Goal: Information Seeking & Learning: Find contact information

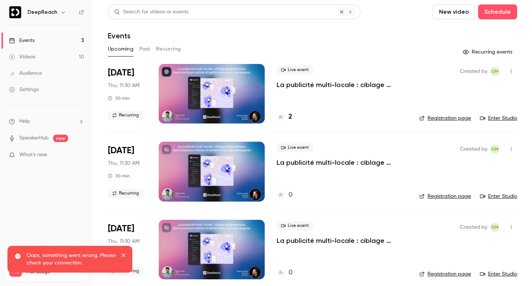
click at [143, 50] on button "Past" at bounding box center [144, 49] width 11 height 12
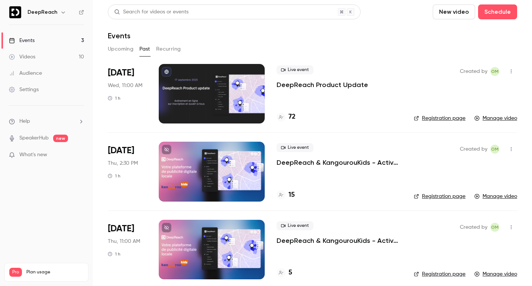
click at [291, 81] on p "DeepReach Product Update" at bounding box center [322, 84] width 91 height 9
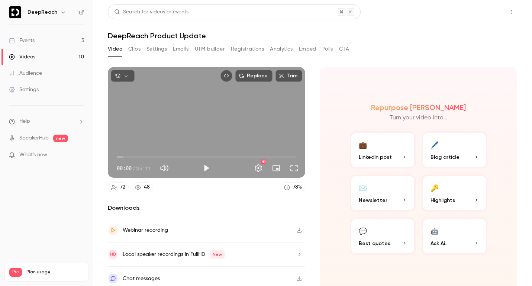
click at [485, 13] on button "Share" at bounding box center [484, 11] width 29 height 15
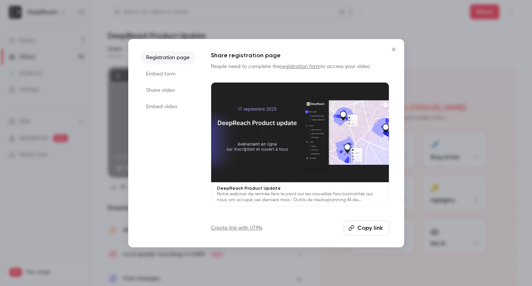
click at [377, 221] on button "Copy link" at bounding box center [367, 227] width 46 height 15
click at [394, 47] on icon "Close" at bounding box center [393, 49] width 9 height 6
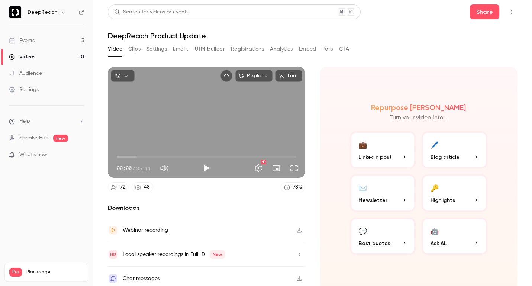
click at [278, 49] on button "Analytics" at bounding box center [281, 49] width 23 height 12
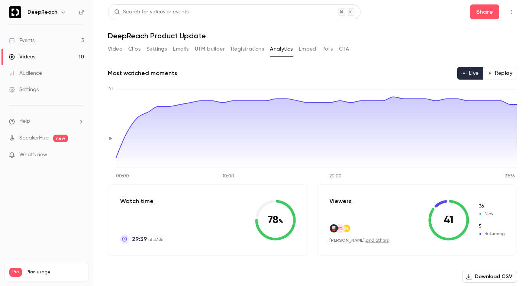
click at [249, 48] on button "Registrations" at bounding box center [247, 49] width 33 height 12
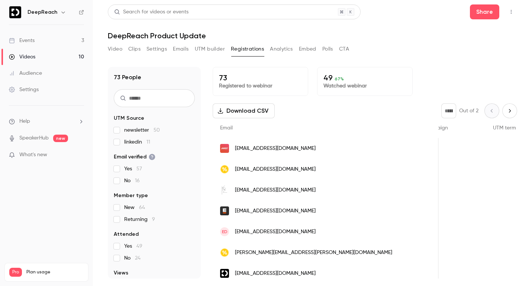
scroll to position [0, 737]
click at [269, 148] on span "[EMAIL_ADDRESS][DOMAIN_NAME]" at bounding box center [275, 149] width 81 height 8
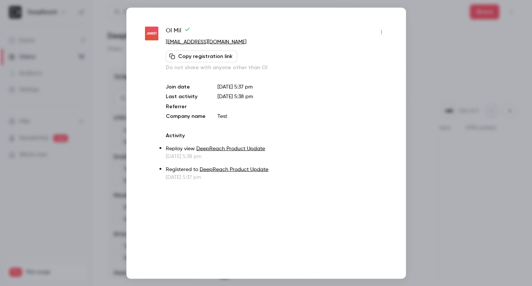
click at [383, 33] on icon "button" at bounding box center [381, 31] width 6 height 5
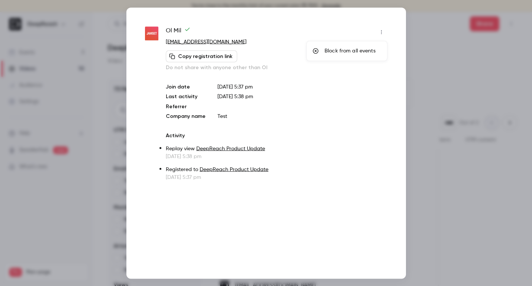
click at [417, 74] on div at bounding box center [266, 143] width 532 height 286
click at [413, 74] on div at bounding box center [266, 143] width 532 height 286
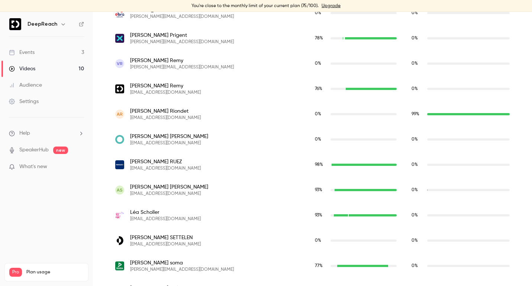
scroll to position [1884, 0]
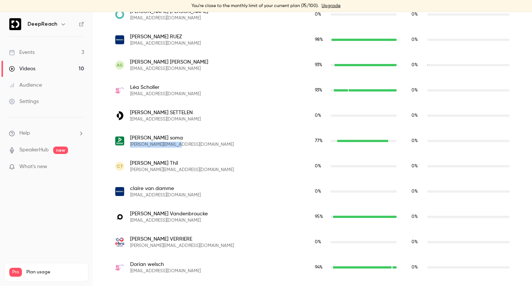
drag, startPoint x: 186, startPoint y: 145, endPoint x: 127, endPoint y: 144, distance: 59.1
click at [127, 144] on div "[PERSON_NAME] [PERSON_NAME][EMAIL_ADDRESS][DOMAIN_NAME]" at bounding box center [207, 140] width 185 height 13
copy span "[PERSON_NAME][EMAIL_ADDRESS][DOMAIN_NAME]"
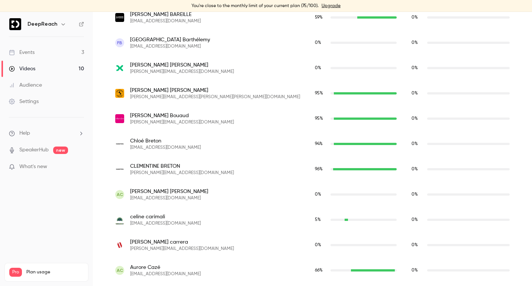
scroll to position [390, 0]
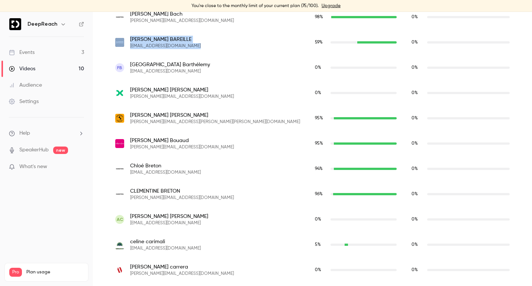
drag, startPoint x: 208, startPoint y: 47, endPoint x: 126, endPoint y: 46, distance: 82.2
click at [141, 46] on div "[PERSON_NAME] BAREILLE [EMAIL_ADDRESS][DOMAIN_NAME]" at bounding box center [207, 42] width 185 height 13
click at [203, 44] on div "[PERSON_NAME] BAREILLE [EMAIL_ADDRESS][DOMAIN_NAME]" at bounding box center [207, 42] width 185 height 13
drag, startPoint x: 209, startPoint y: 44, endPoint x: 130, endPoint y: 45, distance: 78.8
click at [130, 45] on div "[PERSON_NAME] BAREILLE [EMAIL_ADDRESS][DOMAIN_NAME]" at bounding box center [207, 42] width 185 height 13
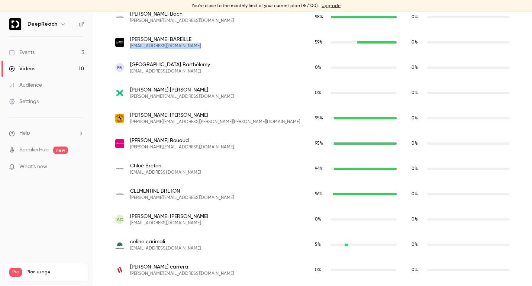
copy span "[EMAIL_ADDRESS][DOMAIN_NAME]"
click at [215, 49] on div "[PERSON_NAME] BAREILLE [EMAIL_ADDRESS][DOMAIN_NAME]" at bounding box center [208, 42] width 200 height 25
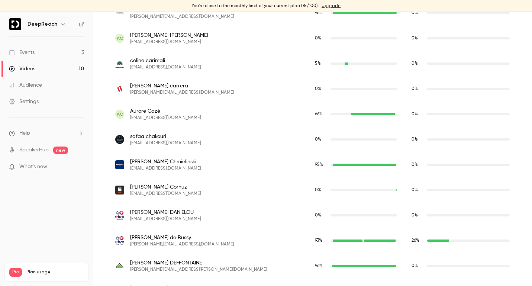
scroll to position [574, 0]
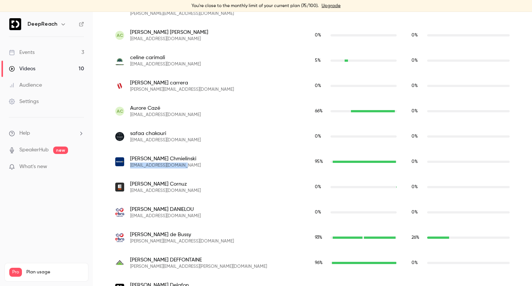
drag, startPoint x: 190, startPoint y: 164, endPoint x: 128, endPoint y: 168, distance: 61.8
click at [128, 168] on div "[PERSON_NAME] [EMAIL_ADDRESS][DOMAIN_NAME]" at bounding box center [207, 161] width 185 height 13
copy span "[EMAIL_ADDRESS][DOMAIN_NAME]"
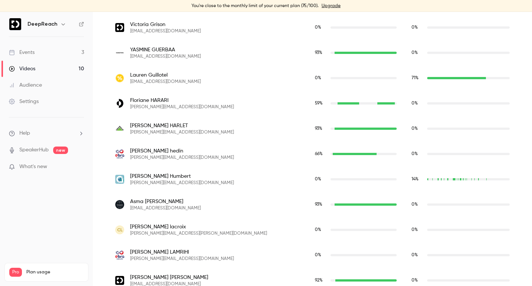
scroll to position [1116, 0]
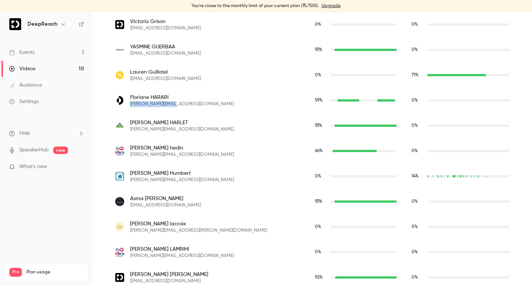
drag, startPoint x: 187, startPoint y: 104, endPoint x: 129, endPoint y: 104, distance: 57.3
click at [129, 104] on div "Floriane HARARI [EMAIL_ADDRESS][DOMAIN_NAME]" at bounding box center [207, 100] width 185 height 13
copy span "[PERSON_NAME][EMAIL_ADDRESS][DOMAIN_NAME]"
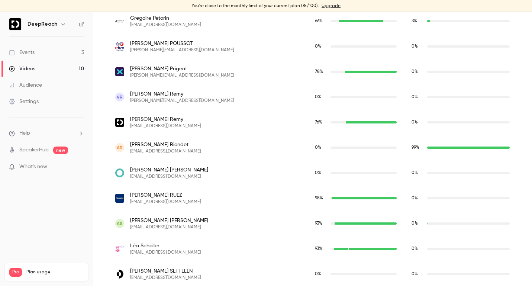
scroll to position [1738, 0]
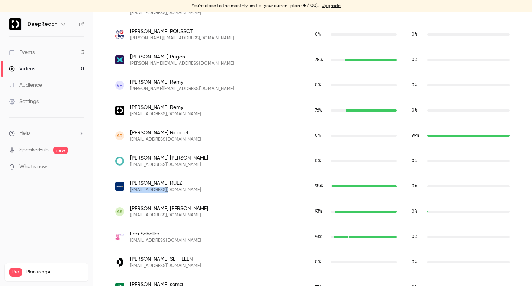
drag, startPoint x: 171, startPoint y: 188, endPoint x: 130, endPoint y: 190, distance: 40.9
click at [130, 190] on div "[PERSON_NAME] [EMAIL_ADDRESS][DOMAIN_NAME]" at bounding box center [207, 186] width 185 height 13
copy span "[EMAIL_ADDRESS][DOMAIN_NAME]"
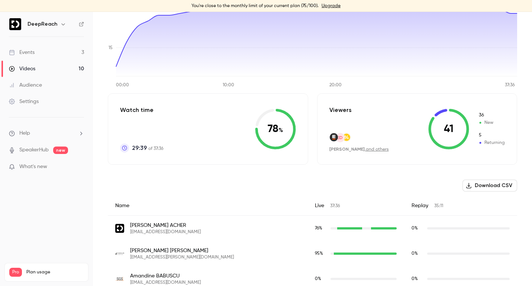
scroll to position [0, 0]
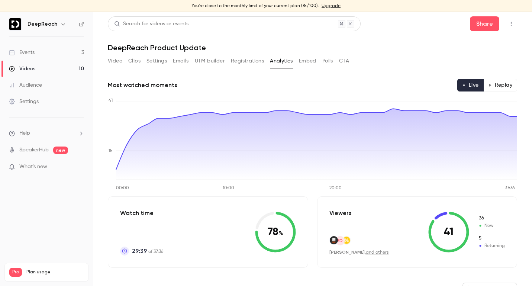
click at [505, 80] on button "Replay" at bounding box center [500, 85] width 34 height 13
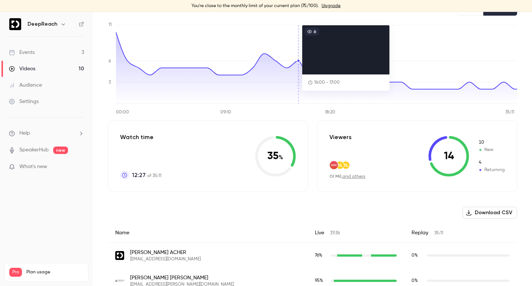
scroll to position [83, 0]
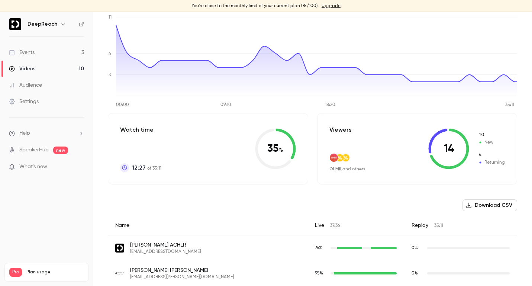
click at [355, 168] on link "and others" at bounding box center [353, 169] width 23 height 4
